Goal: Check status: Check status

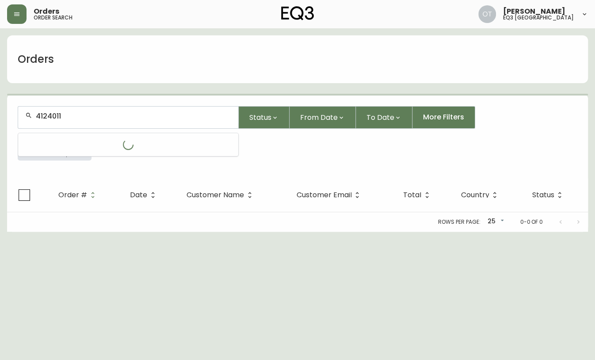
type input "4124011"
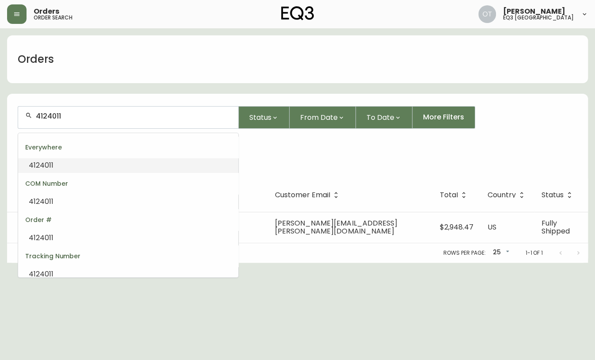
click at [50, 167] on span "4124011" at bounding box center [41, 165] width 25 height 10
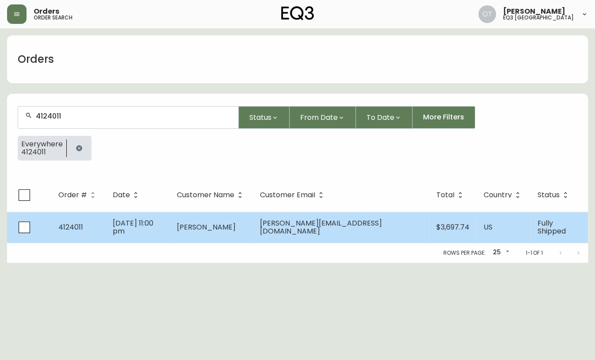
click at [102, 231] on td "4124011" at bounding box center [78, 227] width 54 height 31
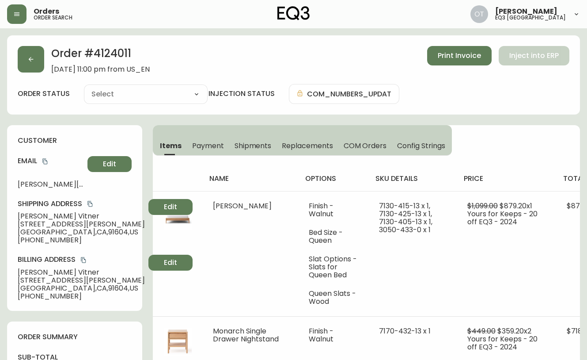
type input "Fully Shipped"
select select "FULLY_SHIPPED"
click at [28, 56] on icon "button" at bounding box center [30, 59] width 7 height 7
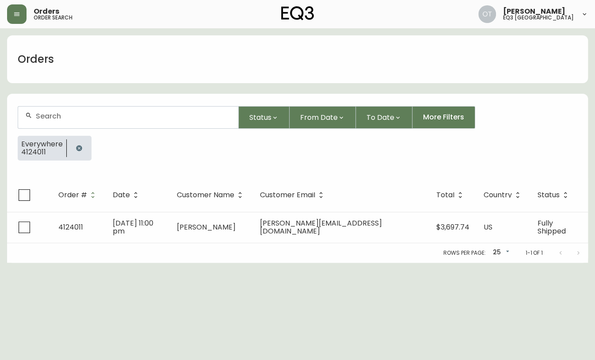
click at [53, 121] on div at bounding box center [128, 117] width 220 height 22
paste input "4128369"
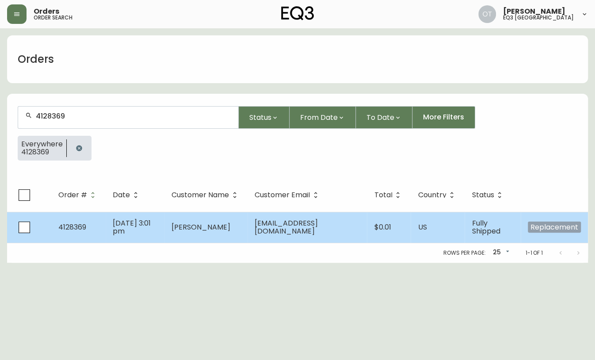
type input "4128369"
click at [296, 223] on span "[EMAIL_ADDRESS][DOMAIN_NAME]" at bounding box center [285, 227] width 63 height 18
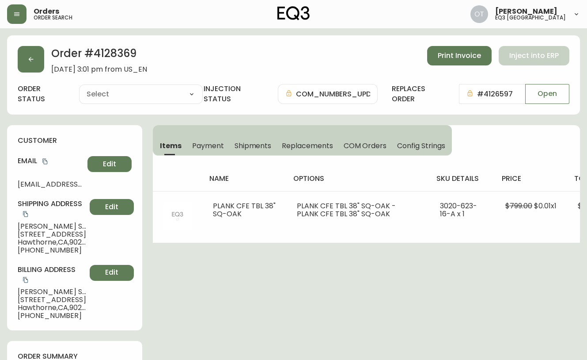
type input "Fully Shipped"
select select "FULLY_SHIPPED"
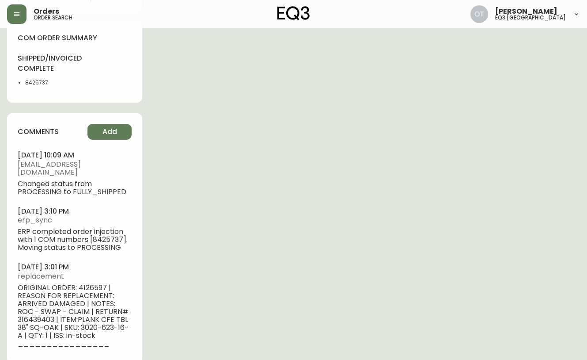
scroll to position [491, 0]
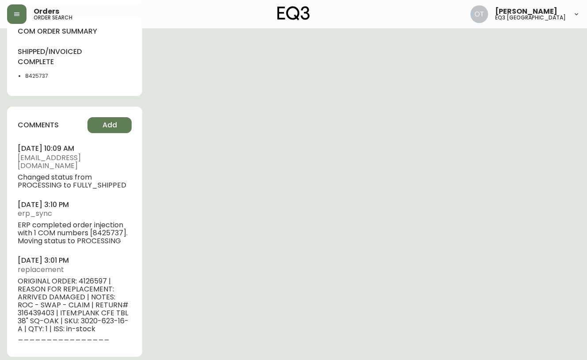
click at [86, 277] on span "ORIGINAL ORDER: 4126597 | REASON FOR REPLACEMENT: ARRIVED DAMAGED | NOTES: ROC …" at bounding box center [75, 309] width 114 height 64
copy span "4126597"
